Goal: Task Accomplishment & Management: Use online tool/utility

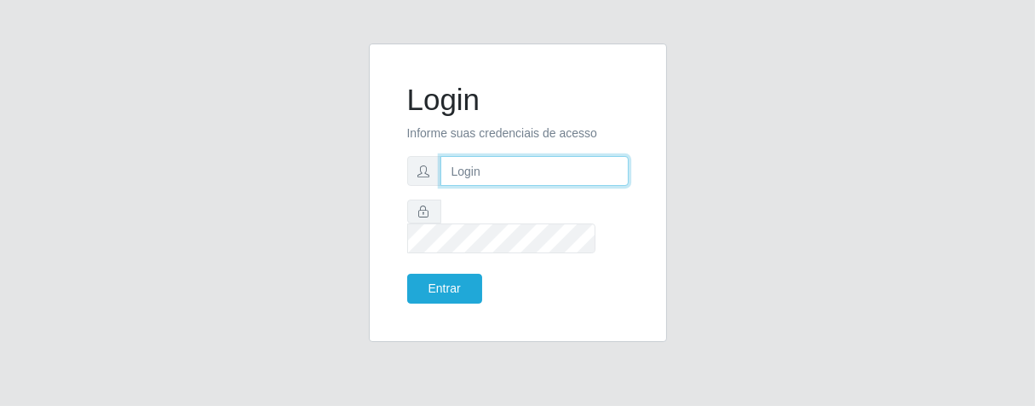
click at [509, 182] on input "text" at bounding box center [534, 171] width 188 height 30
type input "[PERSON_NAME]"
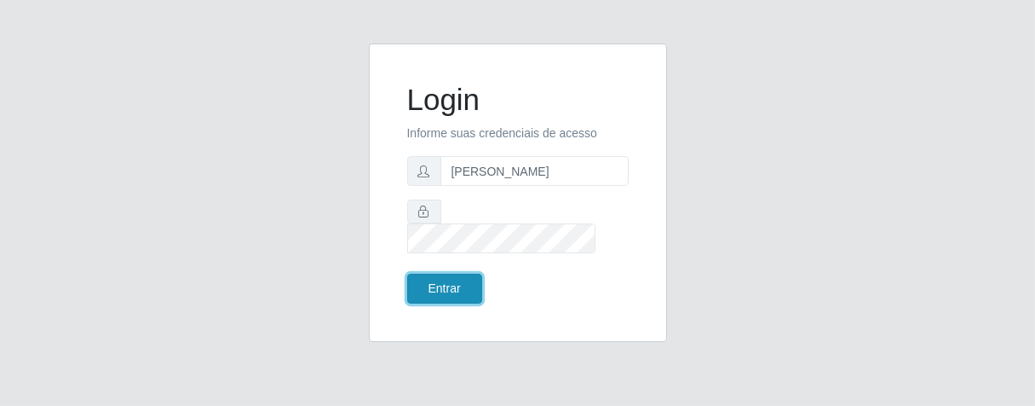
click at [450, 285] on button "Entrar" at bounding box center [444, 288] width 75 height 30
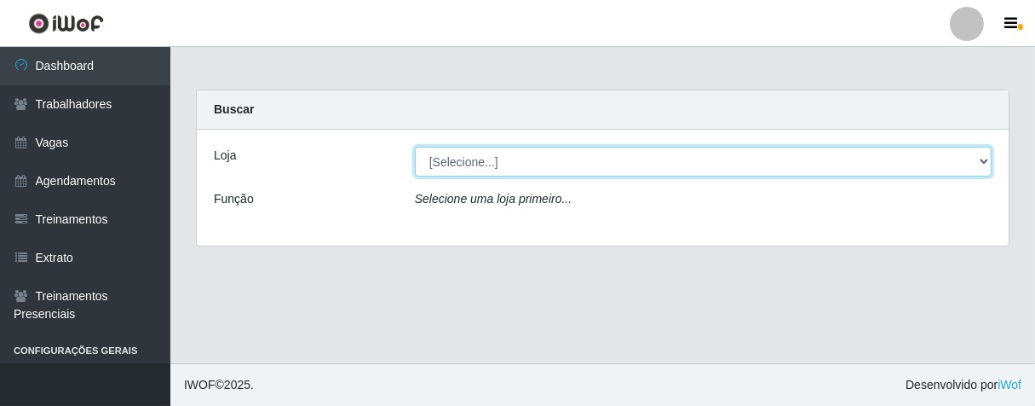
click at [981, 157] on select "[Selecione...] Superbox [GEOGRAPHIC_DATA] - Bessa" at bounding box center [703, 162] width 577 height 30
select select "206"
click at [415, 147] on select "[Selecione...] Superbox [GEOGRAPHIC_DATA] - Bessa" at bounding box center [703, 162] width 577 height 30
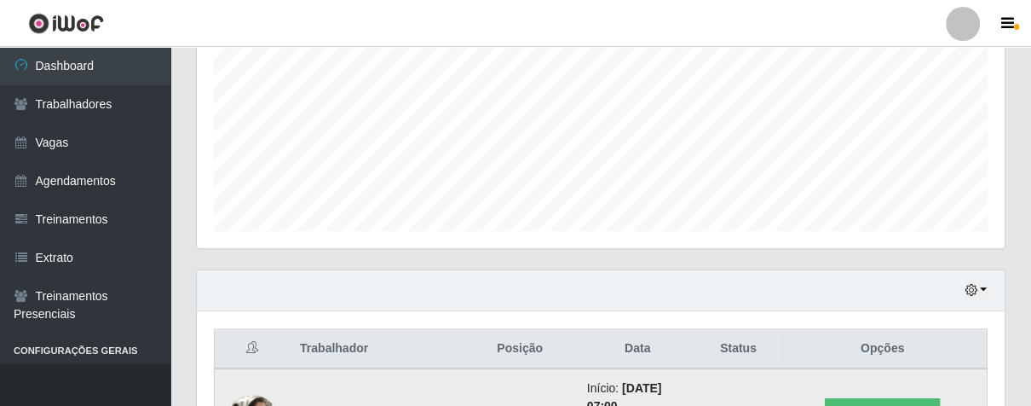
scroll to position [567, 0]
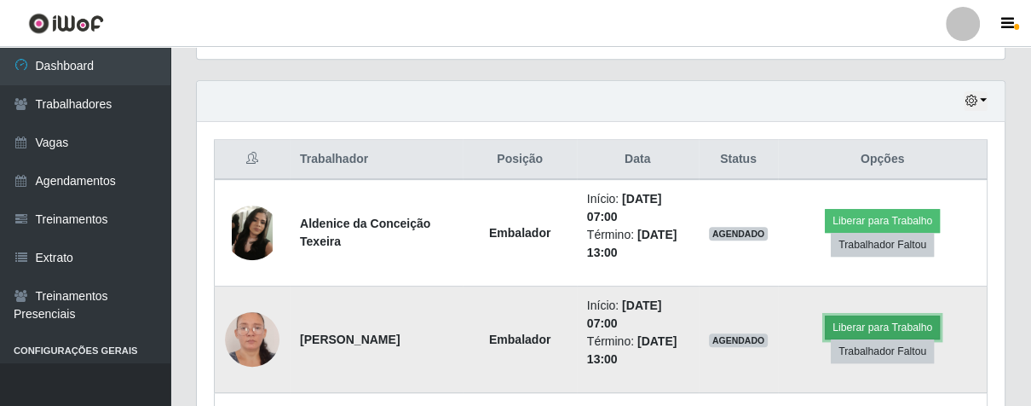
click at [867, 321] on button "Liberar para Trabalho" at bounding box center [882, 327] width 115 height 24
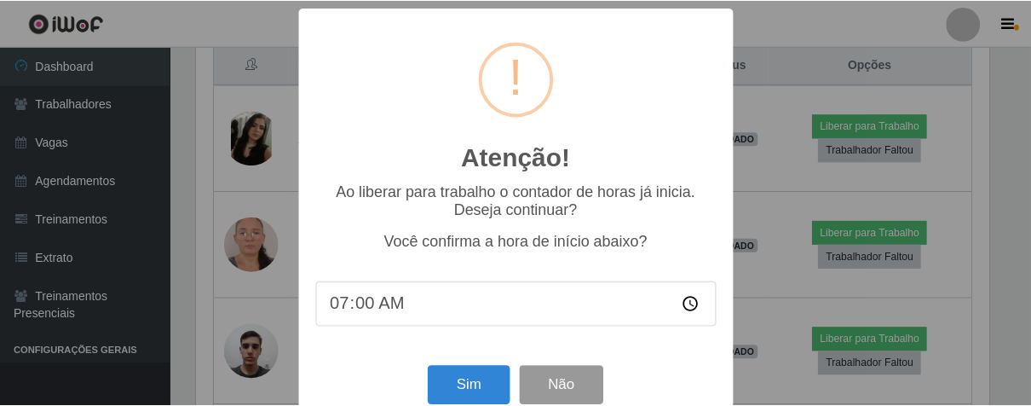
scroll to position [353, 797]
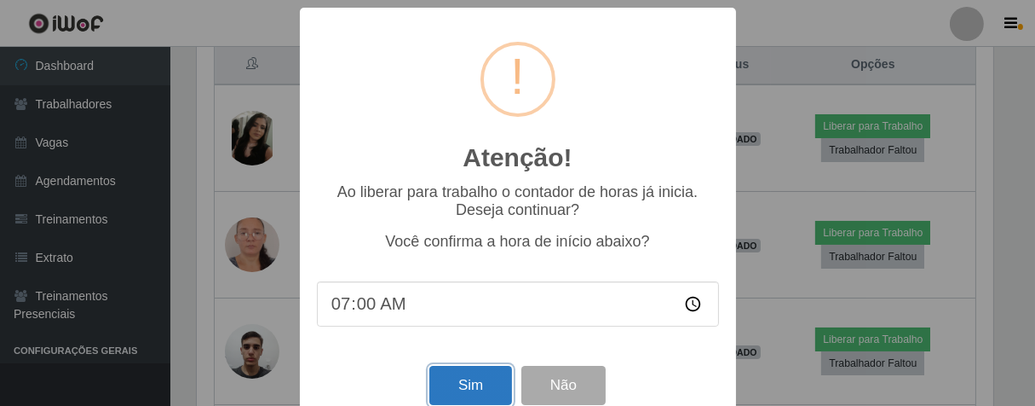
click at [452, 389] on button "Sim" at bounding box center [470, 385] width 83 height 40
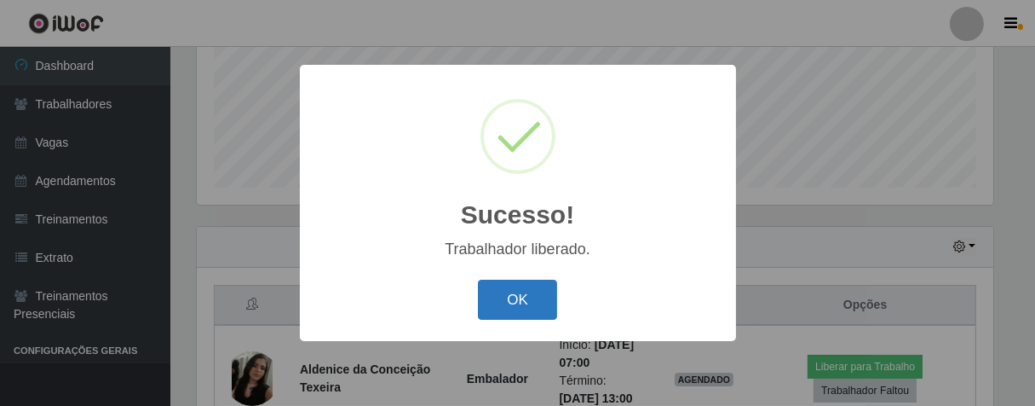
click at [492, 310] on button "OK" at bounding box center [517, 299] width 79 height 40
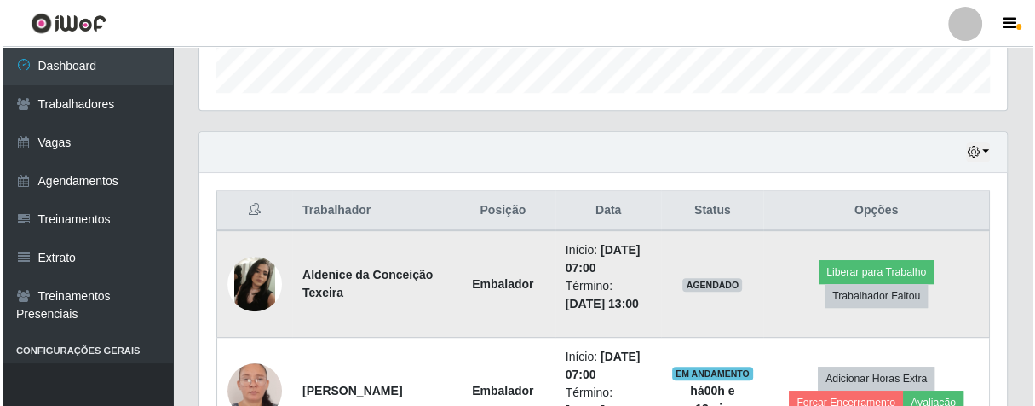
scroll to position [353, 807]
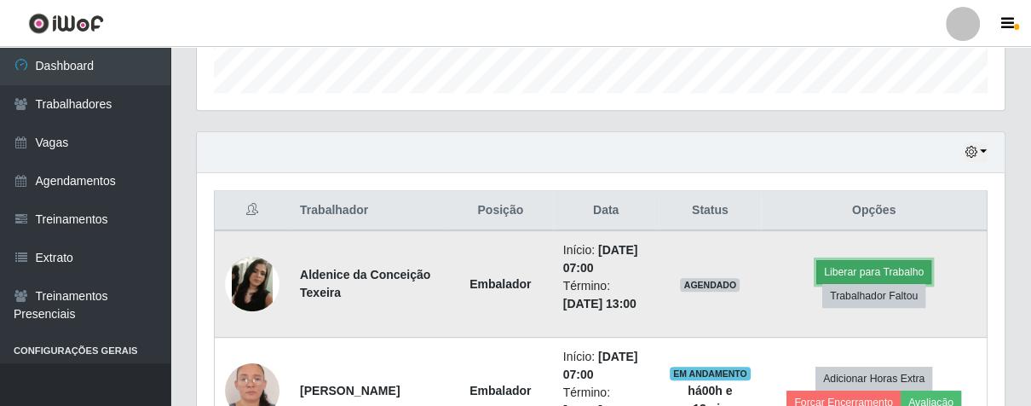
click at [843, 264] on button "Liberar para Trabalho" at bounding box center [873, 272] width 115 height 24
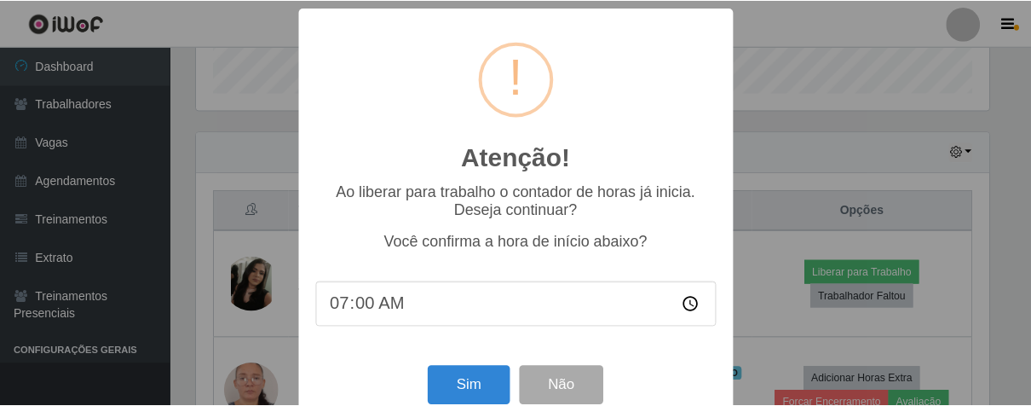
scroll to position [37, 0]
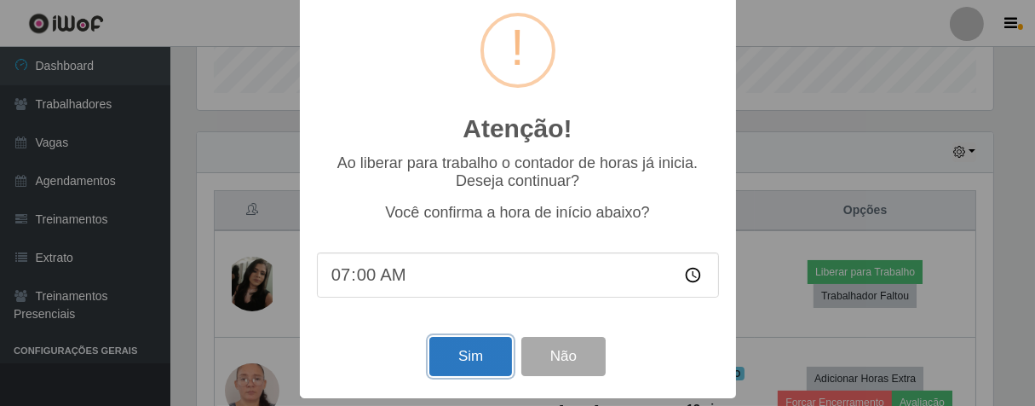
click at [457, 346] on button "Sim" at bounding box center [470, 357] width 83 height 40
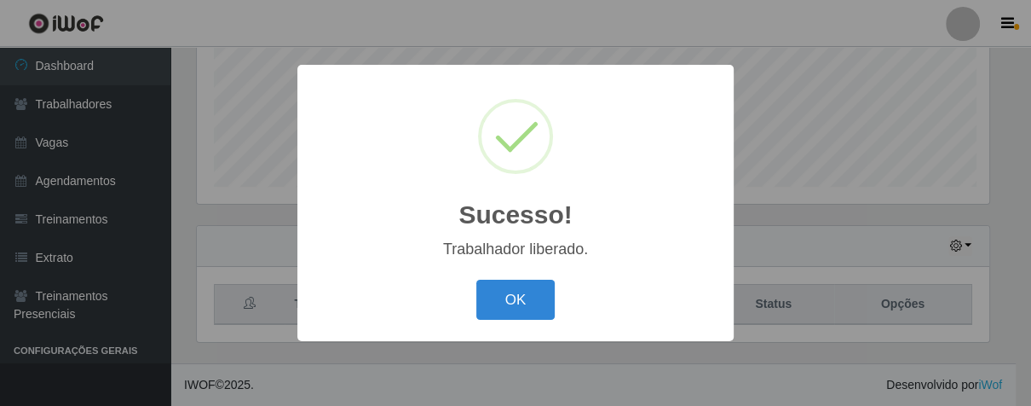
scroll to position [422, 0]
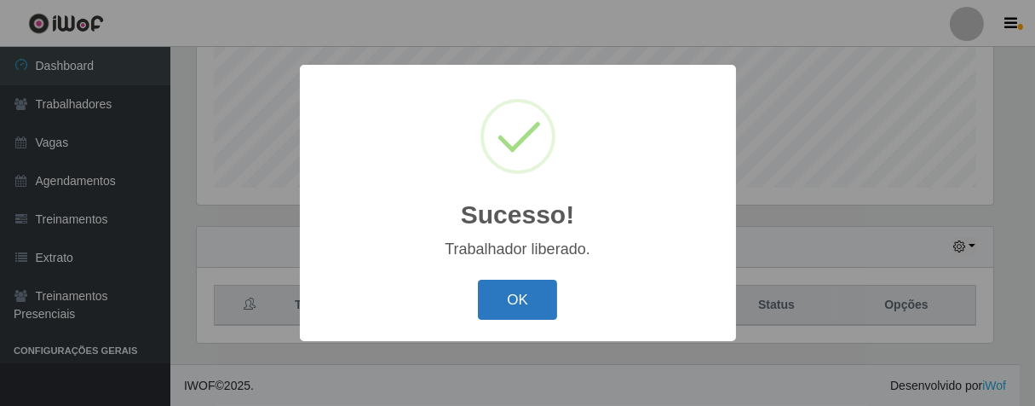
click at [500, 288] on button "OK" at bounding box center [517, 299] width 79 height 40
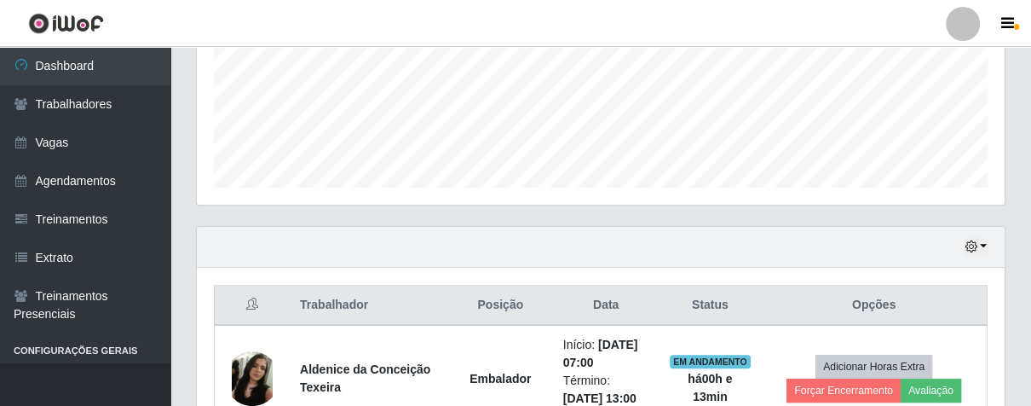
scroll to position [353, 807]
